Goal: Check status: Check status

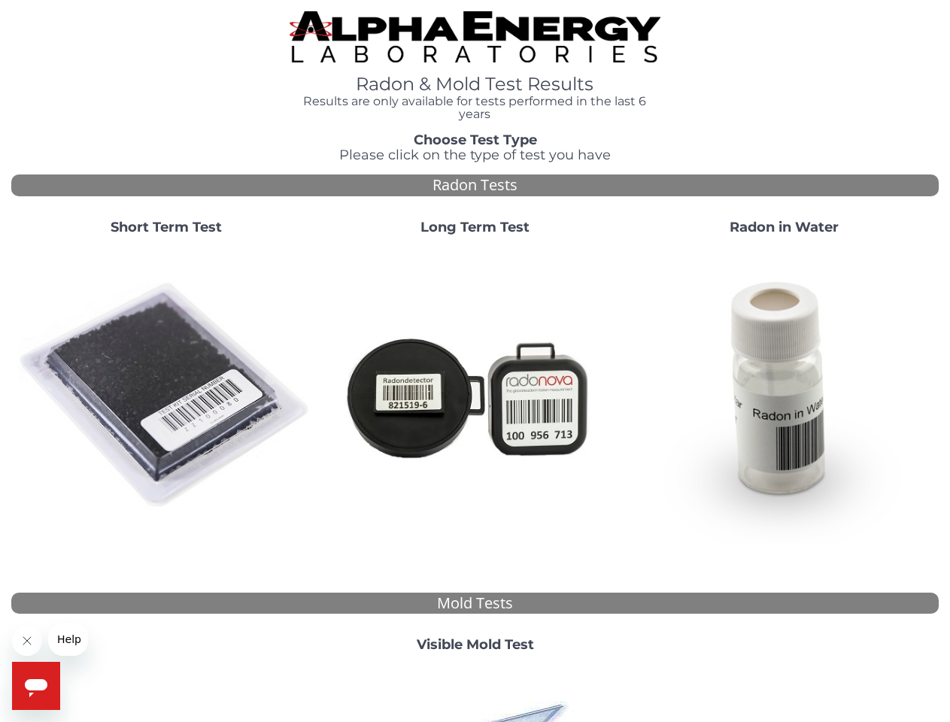
click at [166, 228] on strong "Short Term Test" at bounding box center [166, 227] width 111 height 17
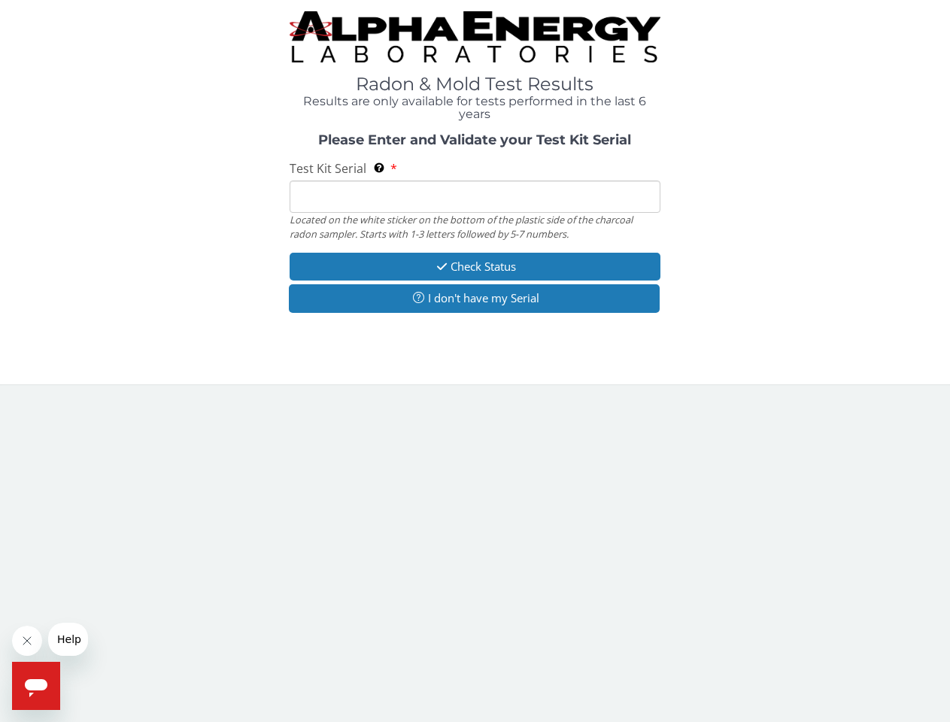
click at [166, 396] on body "Radon & Mold Test Results Results are only available for tests performed in the…" at bounding box center [475, 361] width 950 height 722
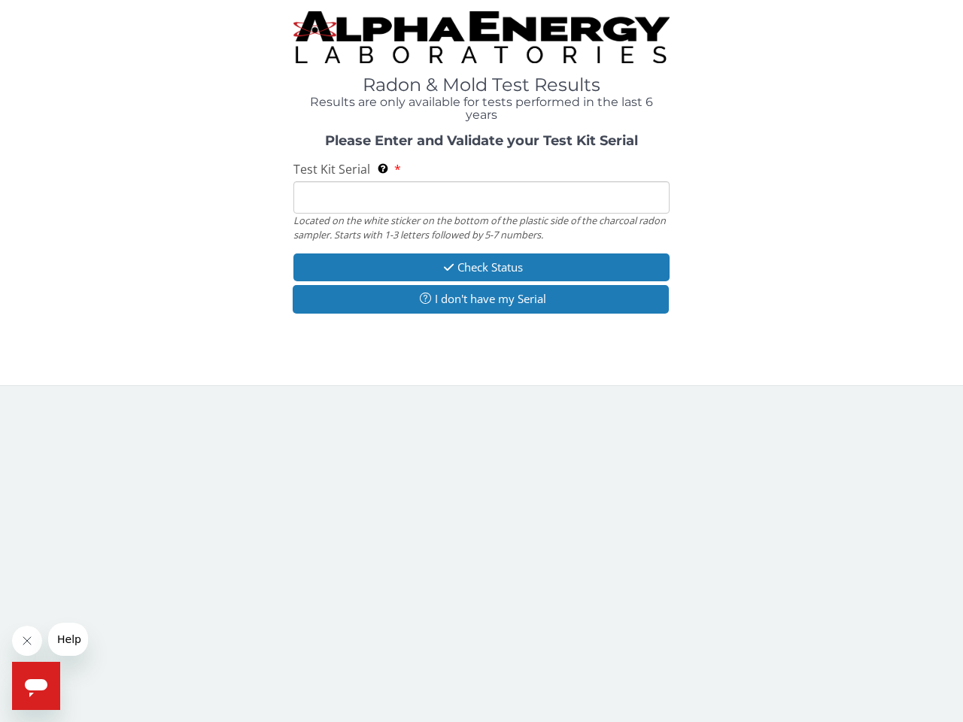
click at [475, 228] on div "Located on the white sticker on the bottom of the plastic side of the charcoal …" at bounding box center [481, 228] width 376 height 28
click at [475, 396] on body "Radon & Mold Test Results Results are only available for tests performed in the…" at bounding box center [481, 361] width 963 height 722
click at [784, 228] on div "Please Enter and Validate your Test Kit Serial Test Kit Serial Located on the w…" at bounding box center [481, 226] width 940 height 184
click at [784, 396] on body "Radon & Mold Test Results Results are only available for tests performed in the…" at bounding box center [481, 361] width 963 height 722
click at [475, 646] on body "Radon & Mold Test Results Results are only available for tests performed in the…" at bounding box center [481, 361] width 963 height 722
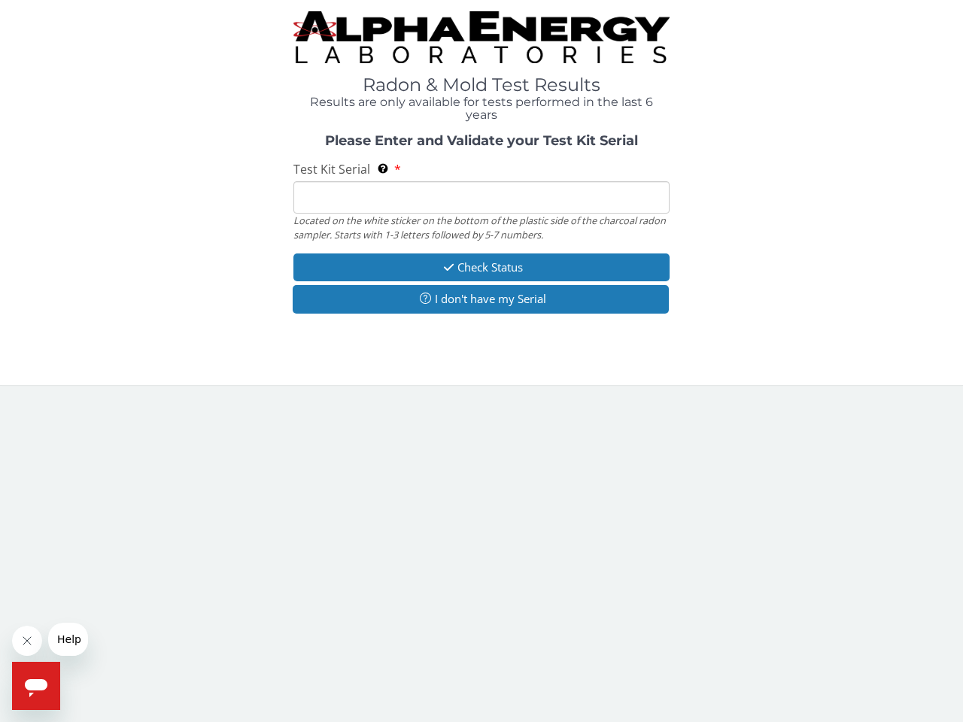
click at [475, 694] on body "Radon & Mold Test Results Results are only available for tests performed in the…" at bounding box center [481, 361] width 963 height 722
click at [27, 641] on icon "Close message from company" at bounding box center [27, 641] width 8 height 8
click at [68, 640] on span "Help" at bounding box center [69, 640] width 24 height 12
